Goal: Use online tool/utility: Utilize a website feature to perform a specific function

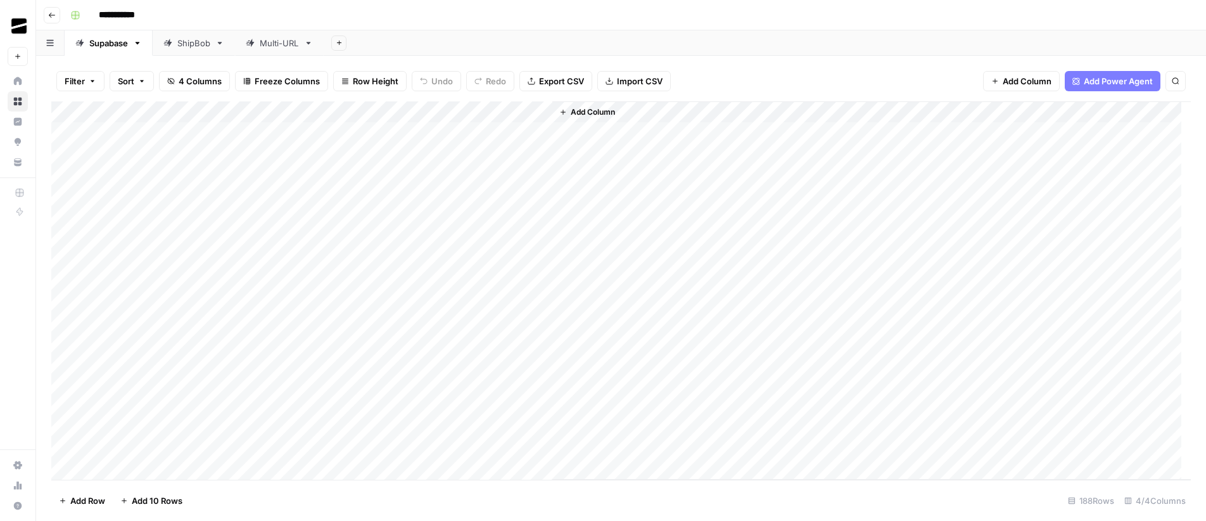
click at [273, 49] on link "Multi-URL" at bounding box center [279, 42] width 89 height 25
click at [410, 339] on div "Add Column" at bounding box center [621, 290] width 1140 height 378
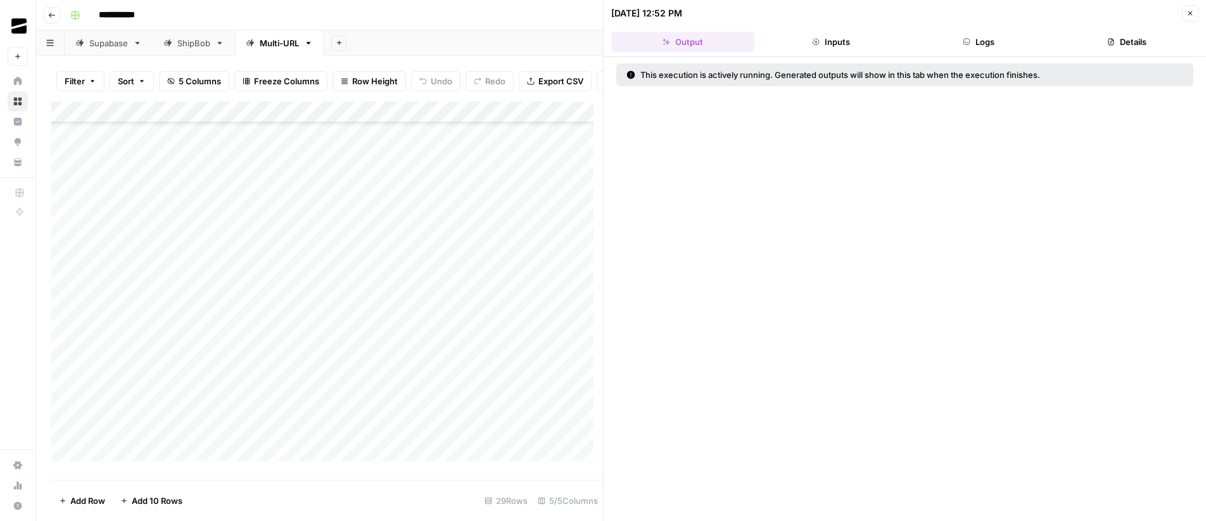
click at [988, 44] on button "Logs" at bounding box center [979, 42] width 143 height 20
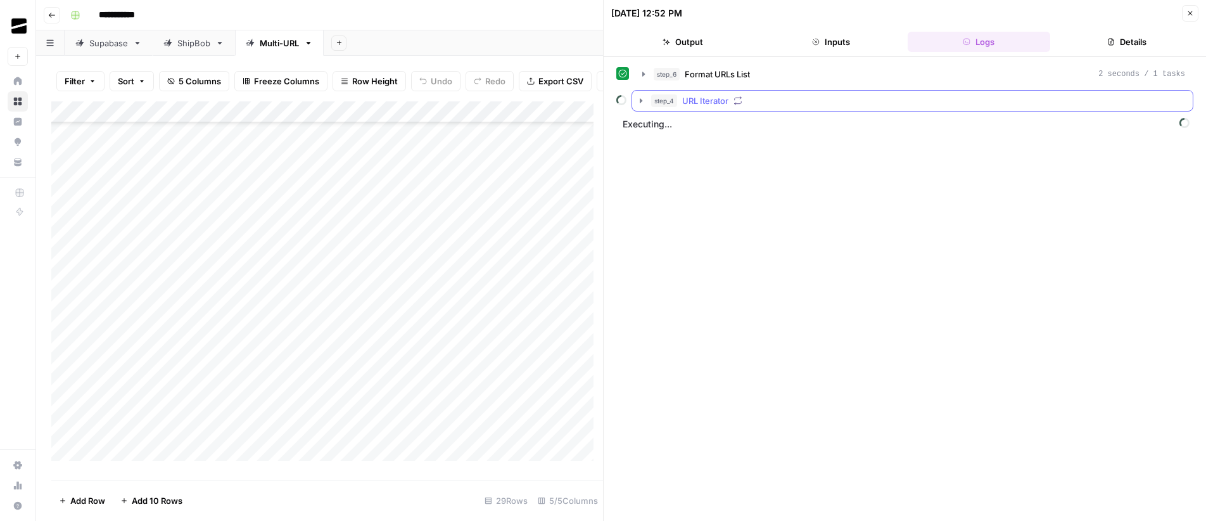
click at [651, 99] on span "step_4" at bounding box center [664, 100] width 26 height 13
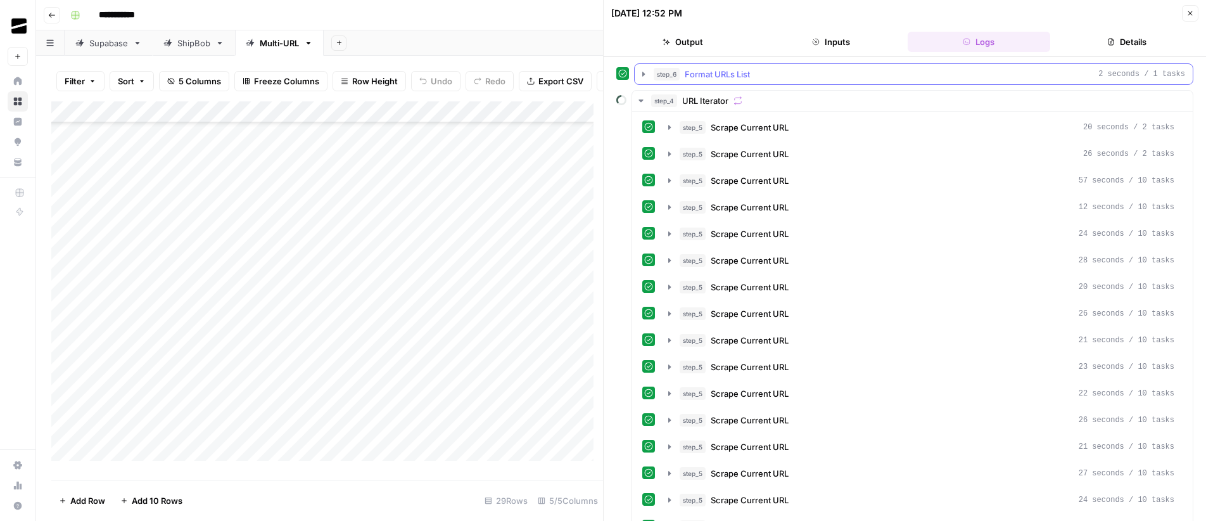
click at [650, 72] on button "step_6 Format URLs List 2 seconds / 1 tasks" at bounding box center [914, 74] width 558 height 20
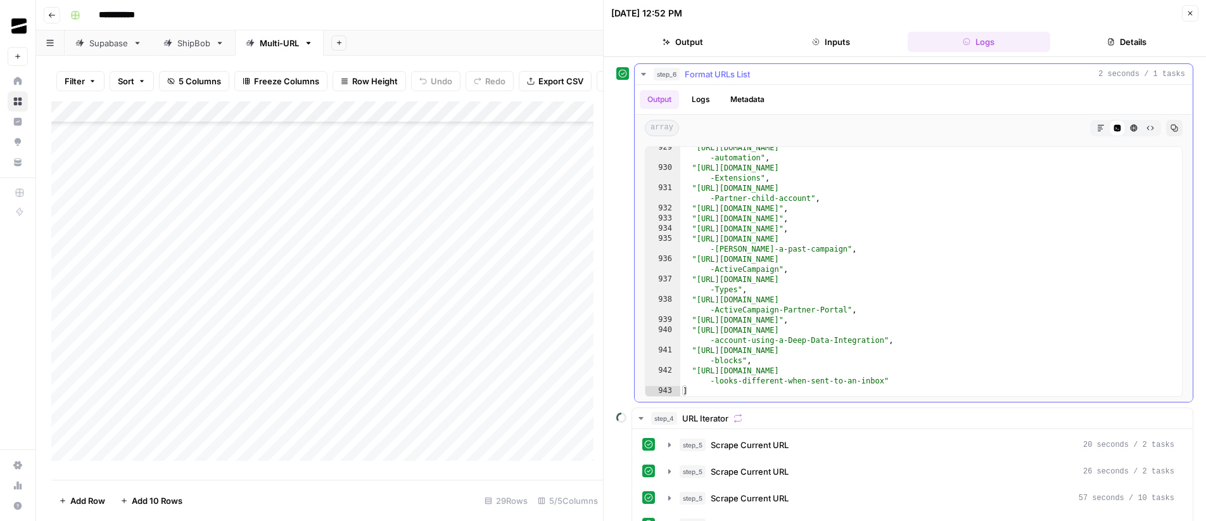
click at [702, 100] on button "Logs" at bounding box center [701, 99] width 34 height 19
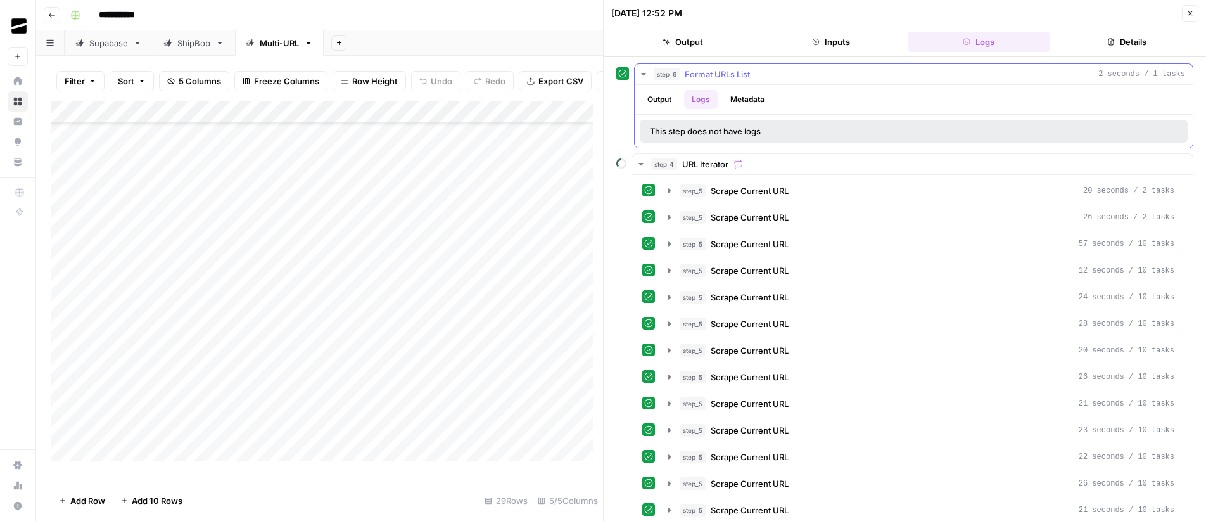
click at [758, 97] on button "Metadata" at bounding box center [747, 99] width 49 height 19
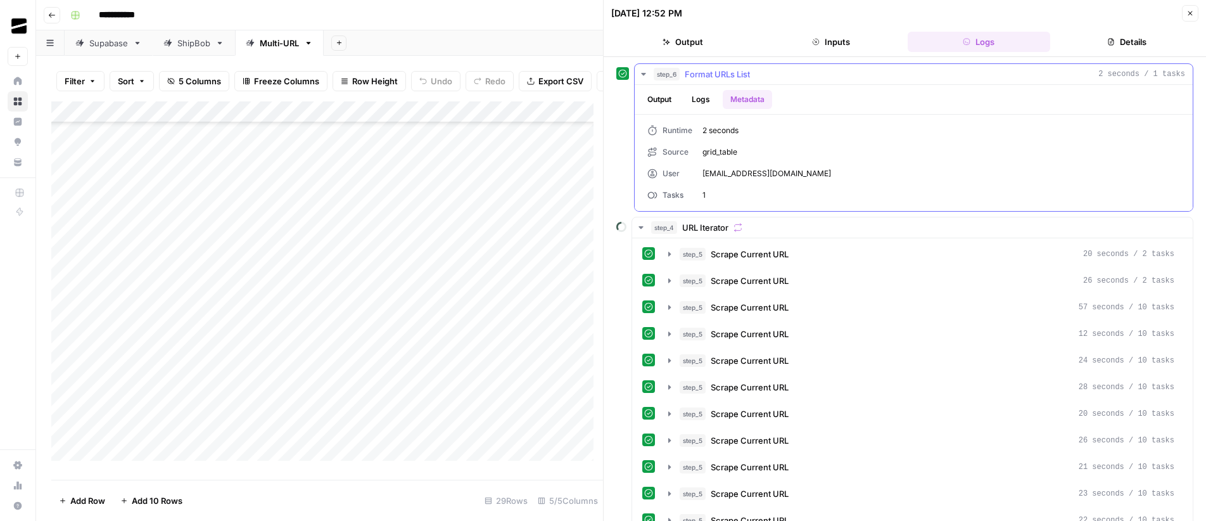
click at [663, 97] on button "Output" at bounding box center [659, 99] width 39 height 19
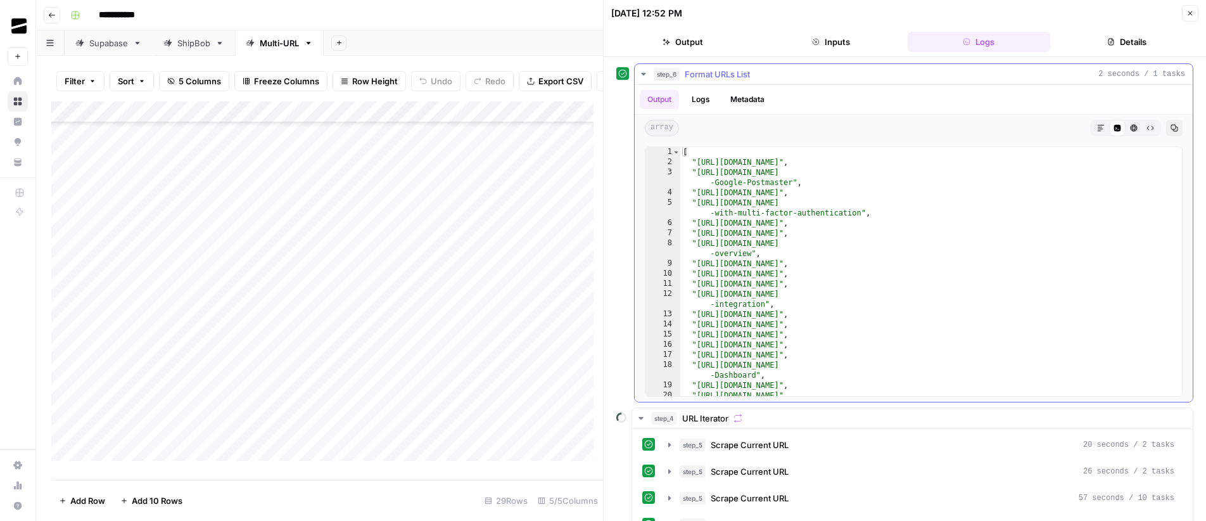
click at [679, 73] on span "step_6" at bounding box center [667, 74] width 26 height 13
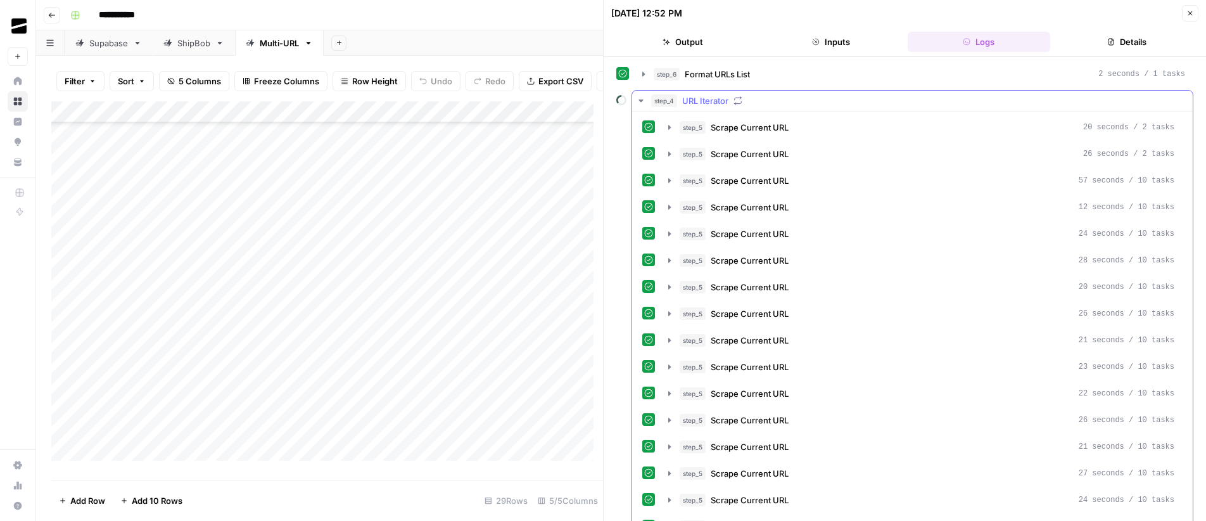
click at [658, 101] on span "step_4" at bounding box center [664, 100] width 26 height 13
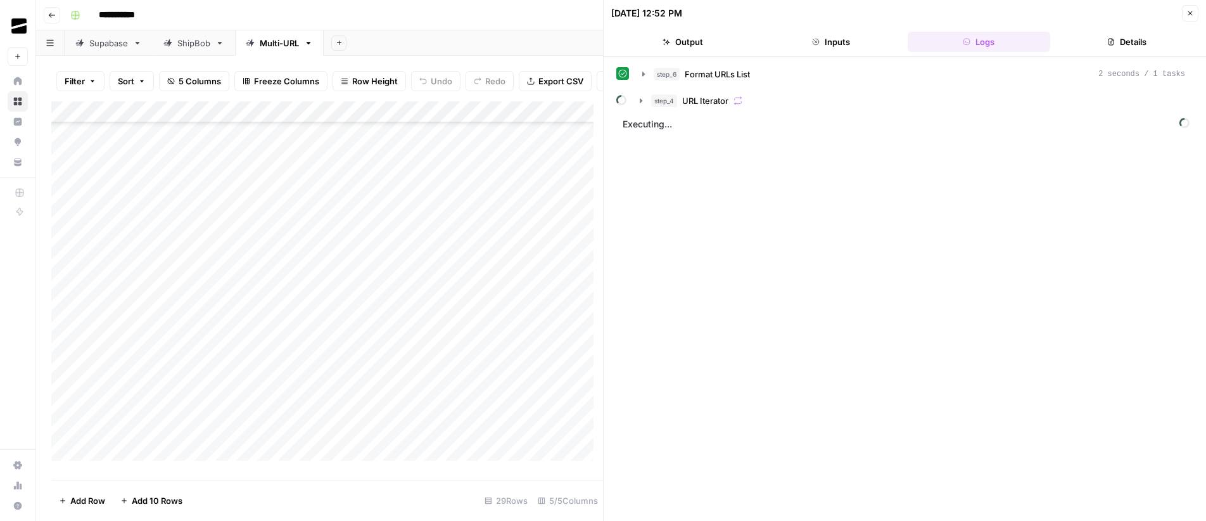
click at [1126, 43] on button "Details" at bounding box center [1126, 42] width 143 height 20
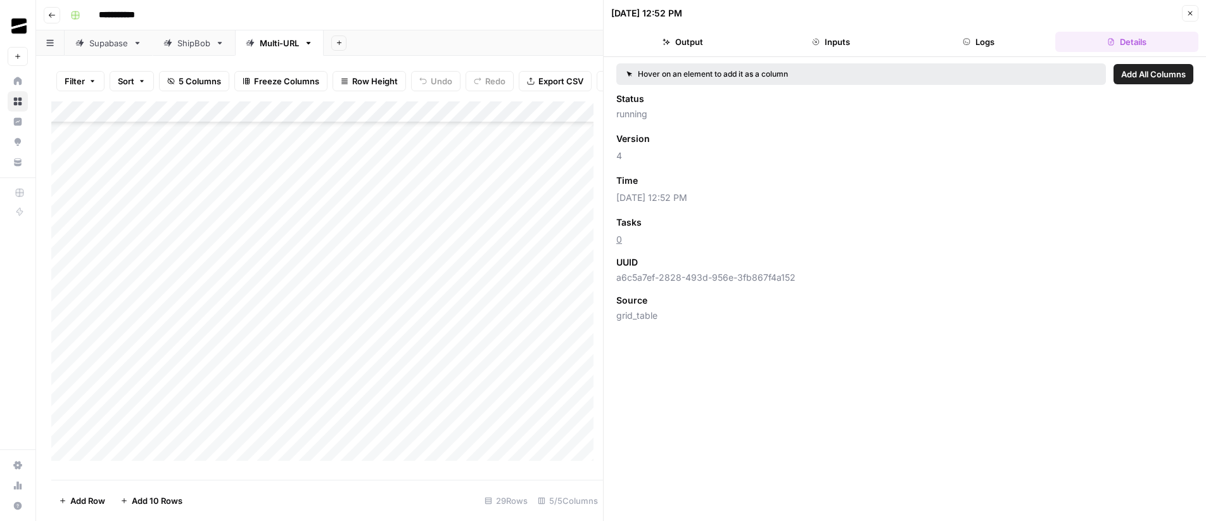
click at [1007, 39] on button "Logs" at bounding box center [979, 42] width 143 height 20
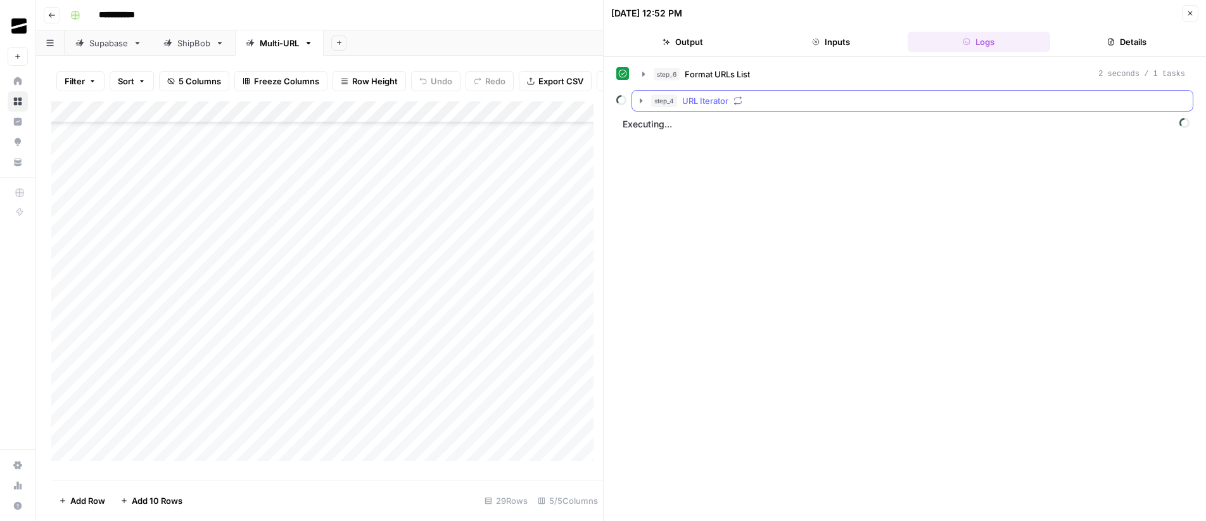
click at [710, 103] on span "URL Iterator" at bounding box center [705, 100] width 46 height 13
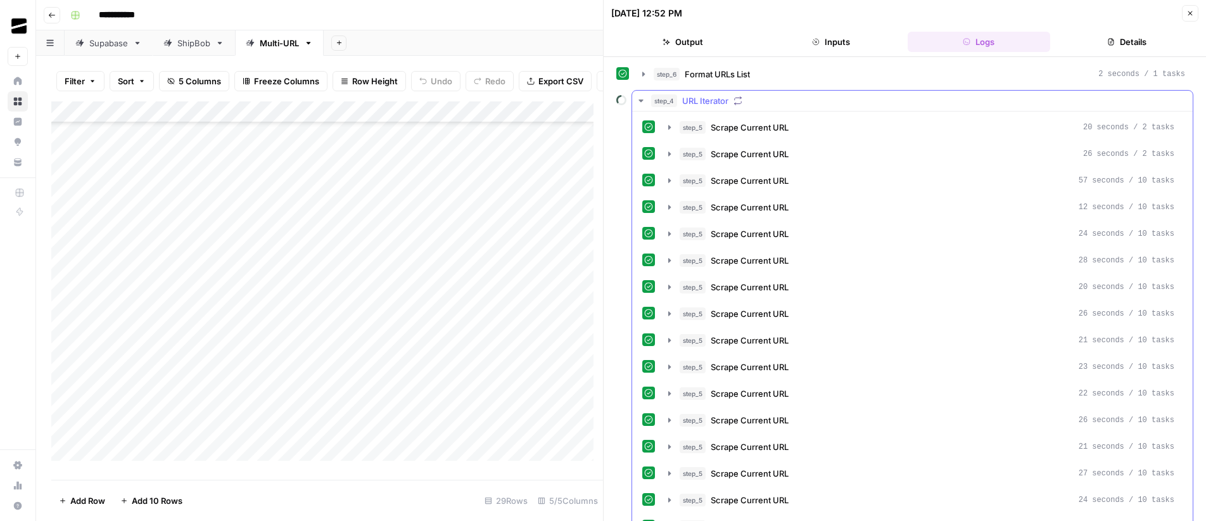
click at [669, 97] on span "step_4" at bounding box center [664, 100] width 26 height 13
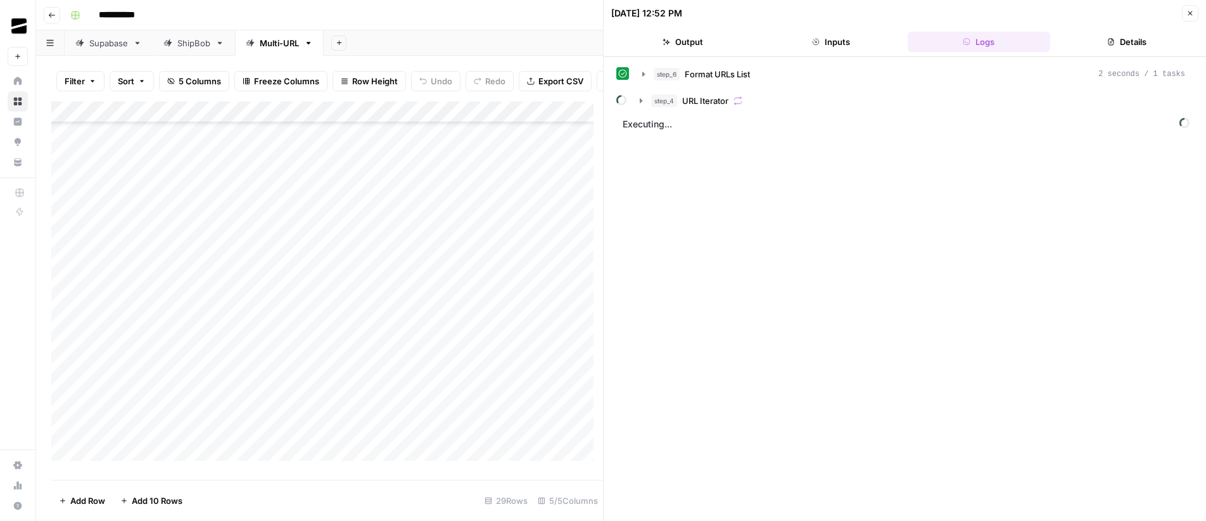
click at [1195, 13] on button "Close" at bounding box center [1190, 13] width 16 height 16
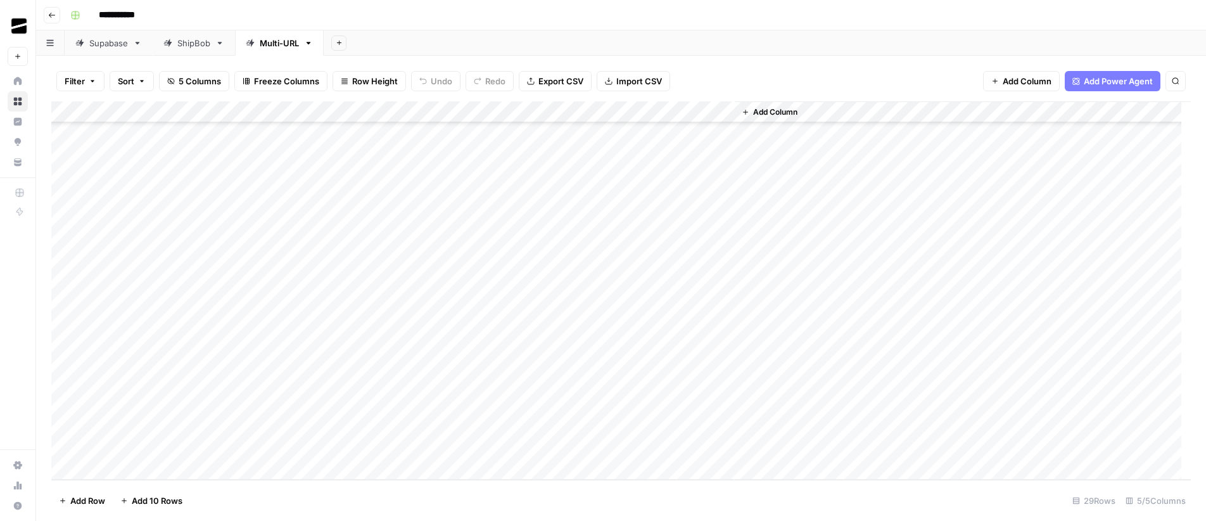
click at [187, 338] on div "Add Column" at bounding box center [621, 290] width 1140 height 378
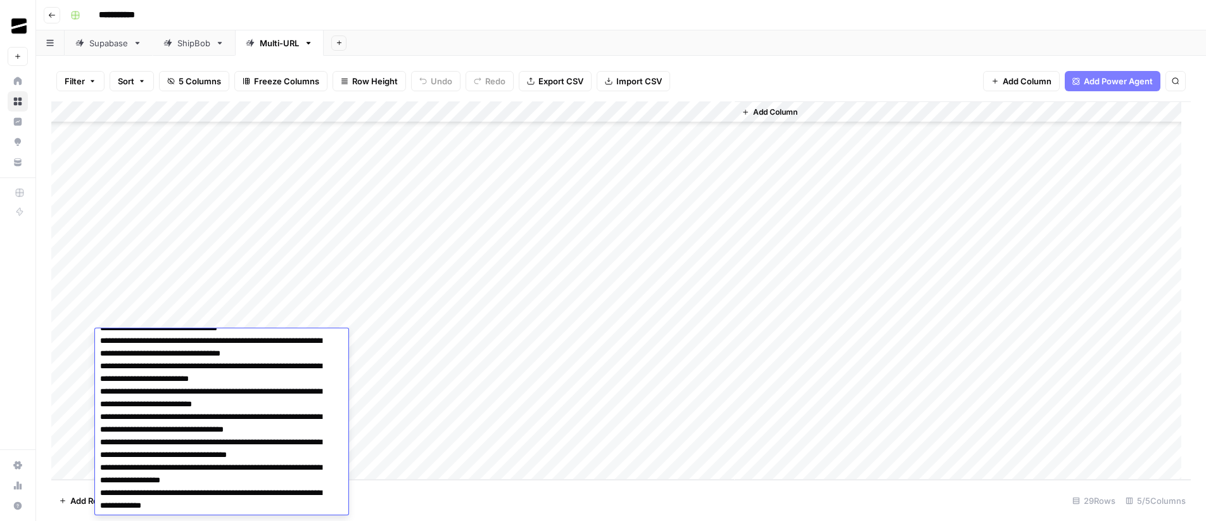
scroll to position [7196, 0]
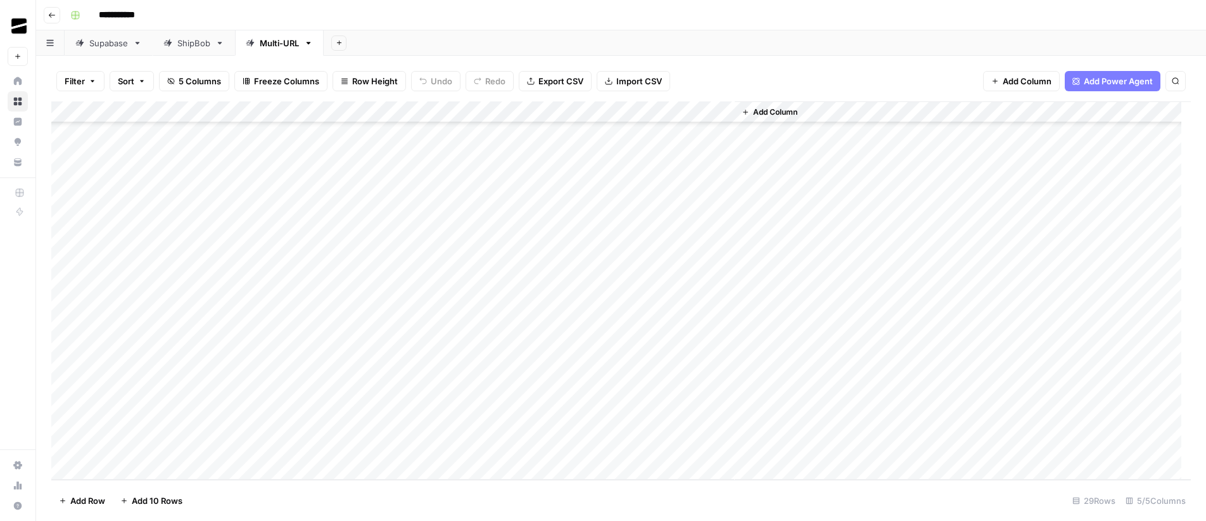
click at [850, 32] on div "Add Sheet" at bounding box center [765, 42] width 882 height 25
